Goal: Task Accomplishment & Management: Use online tool/utility

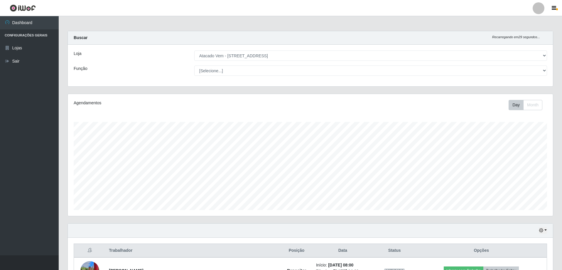
select select "461"
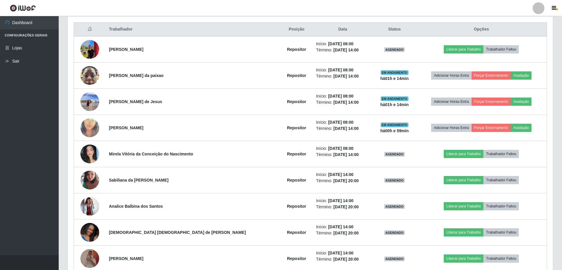
scroll to position [122, 485]
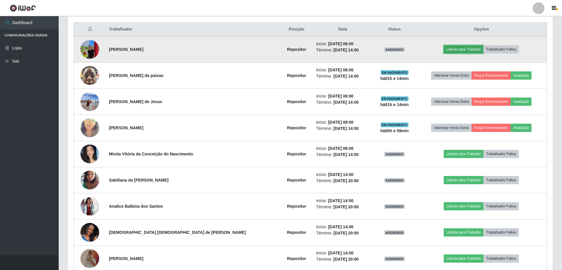
click at [445, 48] on button "Liberar para Trabalho" at bounding box center [464, 49] width 40 height 8
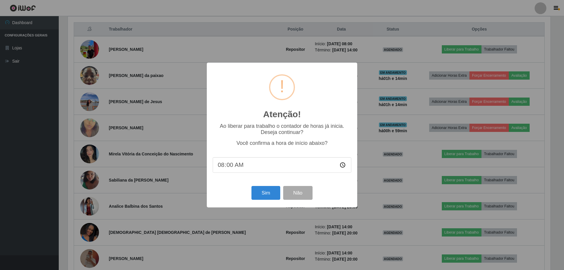
click at [230, 166] on input "08:00" at bounding box center [282, 165] width 139 height 16
click at [218, 168] on input "08:00" at bounding box center [282, 165] width 139 height 16
type input "09:15"
click at [271, 193] on button "Sim" at bounding box center [265, 193] width 28 height 14
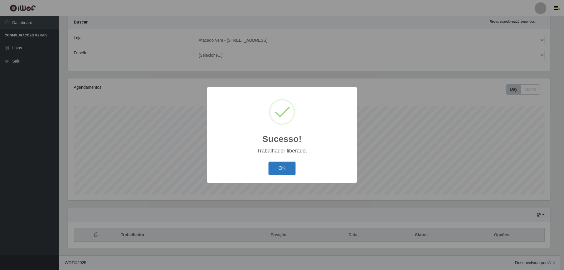
click at [279, 171] on button "OK" at bounding box center [281, 168] width 27 height 14
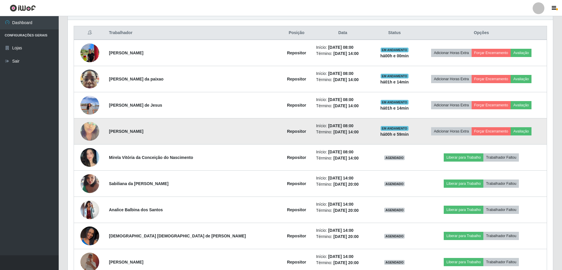
scroll to position [221, 0]
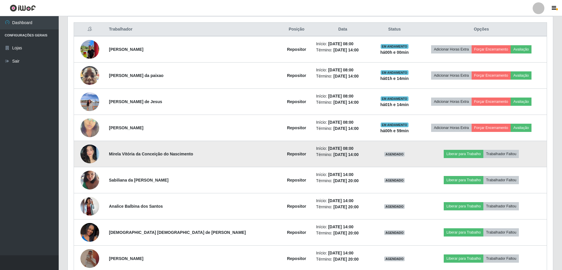
click at [98, 152] on img at bounding box center [89, 153] width 19 height 21
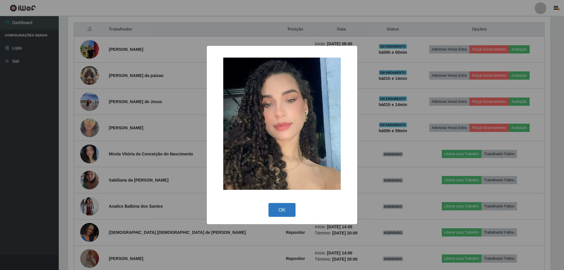
click at [278, 207] on button "OK" at bounding box center [281, 210] width 27 height 14
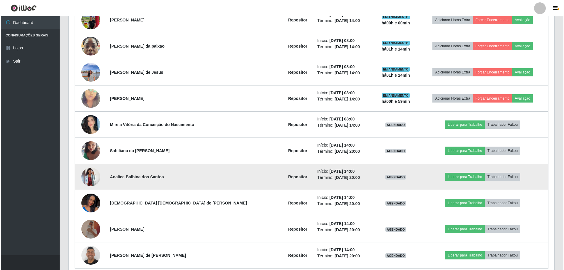
scroll to position [277, 0]
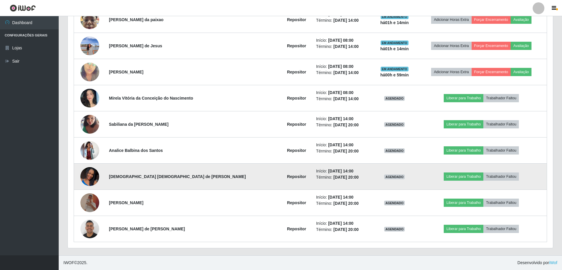
click at [90, 177] on img at bounding box center [89, 177] width 19 height 42
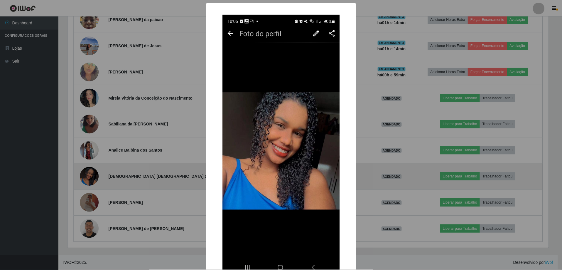
scroll to position [122, 482]
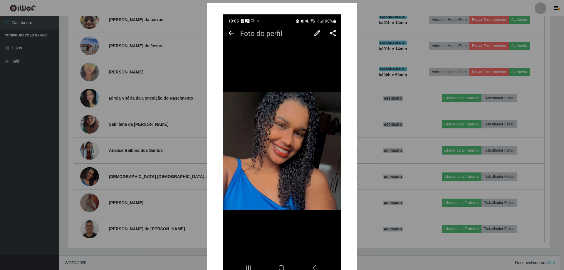
drag, startPoint x: 189, startPoint y: 194, endPoint x: 182, endPoint y: 193, distance: 7.4
click at [187, 193] on div "× OK Cancel" at bounding box center [282, 135] width 564 height 270
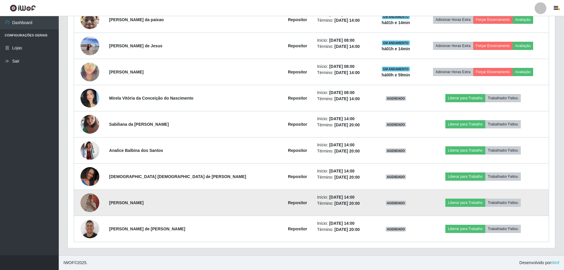
scroll to position [122, 485]
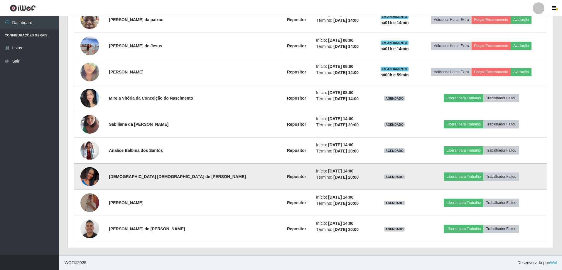
click at [103, 176] on td at bounding box center [90, 177] width 32 height 26
click at [99, 176] on img at bounding box center [89, 177] width 19 height 42
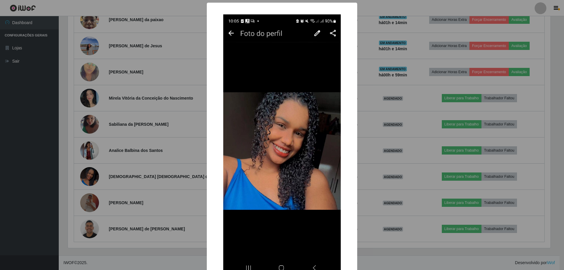
click at [102, 174] on div "× OK Cancel" at bounding box center [282, 135] width 564 height 270
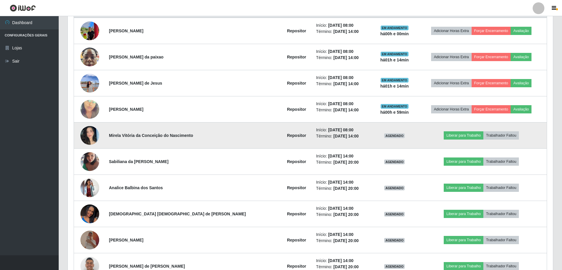
scroll to position [189, 0]
